Goal: Complete application form

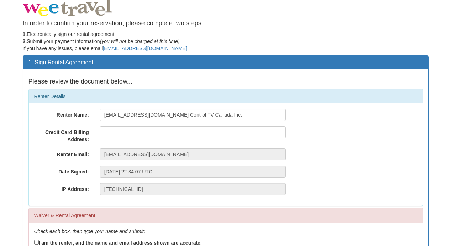
scroll to position [10, 0]
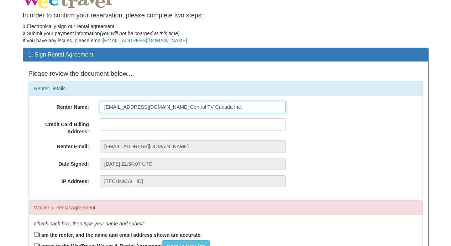
drag, startPoint x: 216, startPoint y: 107, endPoint x: 95, endPoint y: 101, distance: 121.5
click at [95, 101] on div "[EMAIL_ADDRESS][DOMAIN_NAME] Control TV Canada Inc." at bounding box center [192, 107] width 197 height 12
type input "[PERSON_NAME]"
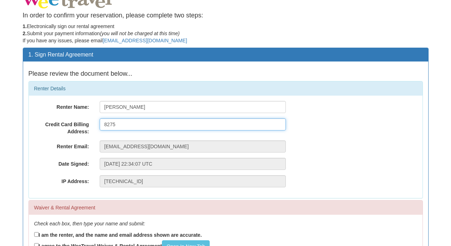
type input "[STREET_ADDRESS]"
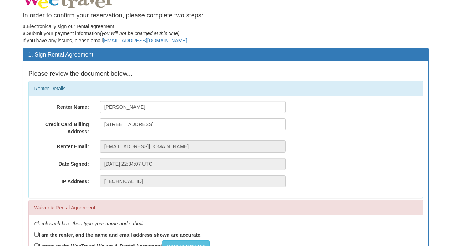
click at [301, 137] on div "Renter Name: [PERSON_NAME] Credit Card Billing Address: [STREET_ADDRESS] Renter…" at bounding box center [226, 147] width 394 height 103
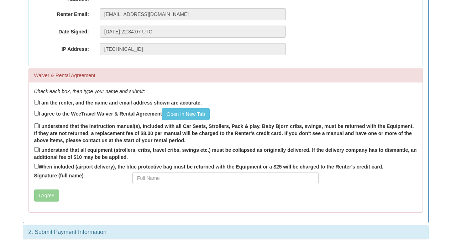
scroll to position [143, 0]
click at [36, 102] on input "I am the renter, and the name and email address shown are accurate." at bounding box center [36, 102] width 5 height 5
checkbox input "true"
click at [36, 112] on input "I agree to the WeeTravel Waiver & Rental Agreement Open In [GEOGRAPHIC_DATA]" at bounding box center [36, 113] width 5 height 5
checkbox input "true"
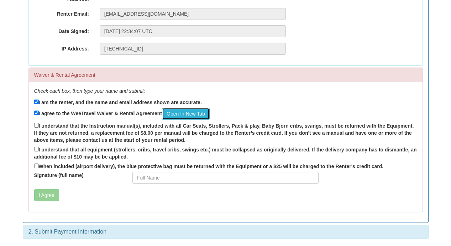
click at [194, 113] on link "Open In New Tab" at bounding box center [186, 114] width 48 height 12
click at [36, 122] on label "I understand that the Instruction manual(s), included with all Car Seats, Strol…" at bounding box center [225, 133] width 383 height 22
click at [36, 123] on input "I understand that the Instruction manual(s), included with all Car Seats, Strol…" at bounding box center [36, 125] width 5 height 5
checkbox input "true"
click at [36, 148] on input "I understand that all equipment (strollers, cribs, travel cribs, swings etc.) m…" at bounding box center [36, 149] width 5 height 5
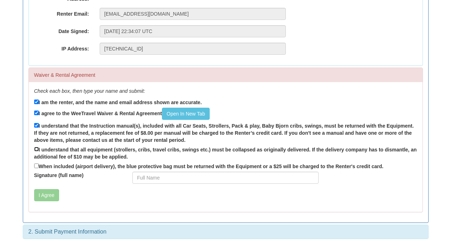
checkbox input "true"
click at [37, 166] on input "When included (airport delivery), the blue protective bag must be returned with…" at bounding box center [36, 166] width 5 height 5
checkbox input "true"
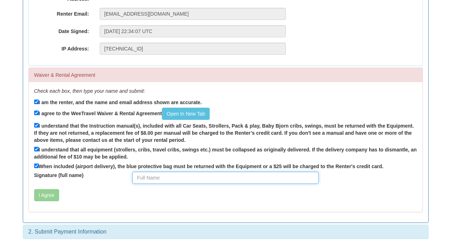
click at [194, 181] on input "Signature (full name)" at bounding box center [225, 178] width 186 height 12
type input "[PERSON_NAME]"
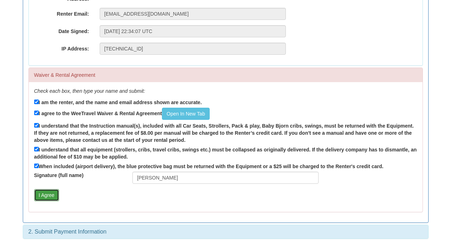
click at [52, 192] on button "I Agree" at bounding box center [46, 195] width 25 height 12
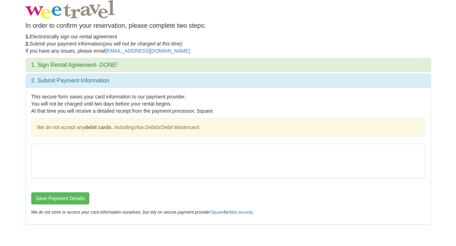
scroll to position [0, 0]
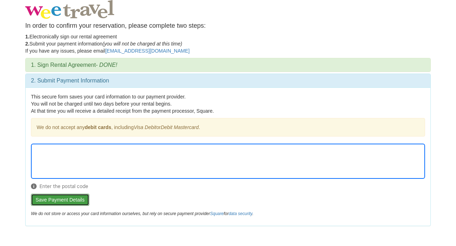
click at [73, 201] on button "Save Payment Details" at bounding box center [60, 200] width 58 height 12
